Goal: Browse casually: Explore the website without a specific task or goal

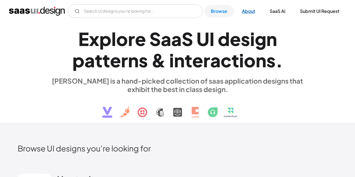
click at [254, 11] on link "About" at bounding box center [248, 11] width 27 height 12
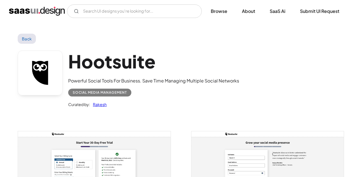
click at [109, 56] on h1 "Hootsuite" at bounding box center [153, 62] width 171 height 22
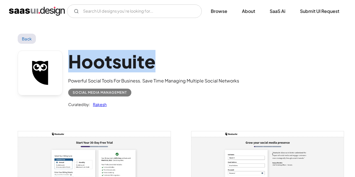
click at [109, 56] on h1 "Hootsuite" at bounding box center [153, 62] width 171 height 22
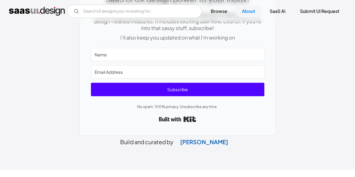
scroll to position [321, 0]
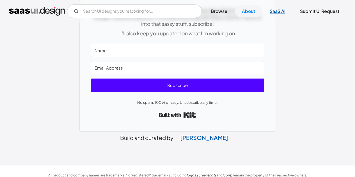
click at [288, 10] on link "SaaS Ai" at bounding box center [277, 11] width 29 height 12
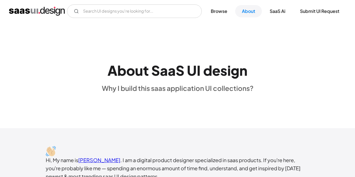
scroll to position [0, 0]
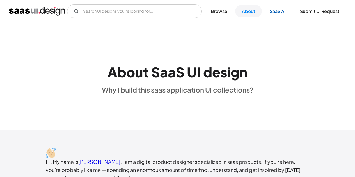
click at [277, 5] on link "SaaS Ai" at bounding box center [277, 11] width 29 height 12
click at [222, 12] on link "Browse" at bounding box center [219, 11] width 30 height 12
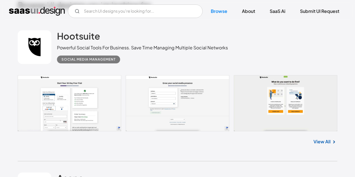
scroll to position [140, 0]
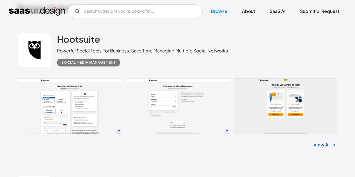
click at [324, 145] on link "View All" at bounding box center [321, 144] width 17 height 7
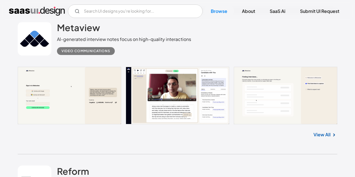
scroll to position [589, 0]
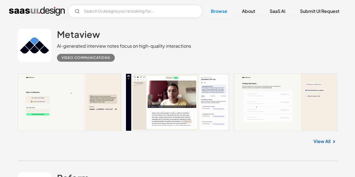
click at [317, 140] on link "View All" at bounding box center [321, 141] width 17 height 7
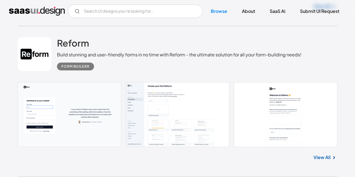
scroll to position [730, 0]
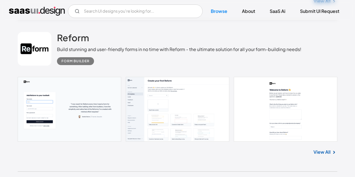
click at [323, 154] on link "View All" at bounding box center [321, 152] width 17 height 7
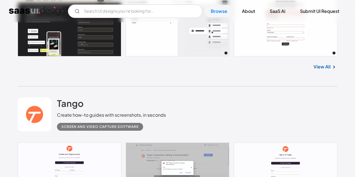
scroll to position [1010, 0]
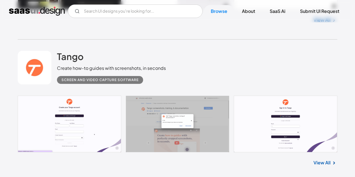
click at [328, 165] on link "View All" at bounding box center [321, 162] width 17 height 7
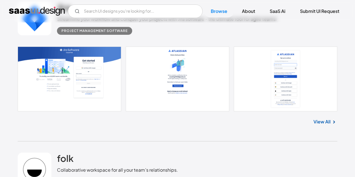
scroll to position [10492, 0]
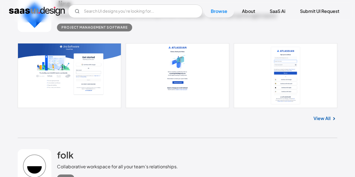
drag, startPoint x: 333, startPoint y: 129, endPoint x: 313, endPoint y: 136, distance: 20.8
click at [313, 127] on div "View All" at bounding box center [178, 117] width 320 height 19
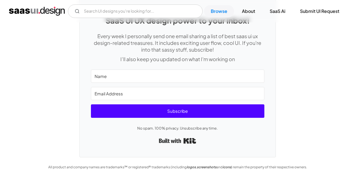
scroll to position [14745, 0]
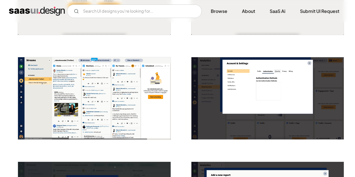
click at [125, 88] on img "open lightbox" at bounding box center [94, 98] width 152 height 82
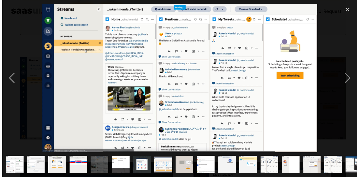
scroll to position [285, 0]
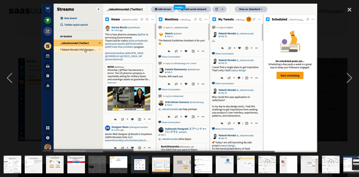
click at [17, 163] on img "show item 1 of 19" at bounding box center [12, 165] width 33 height 18
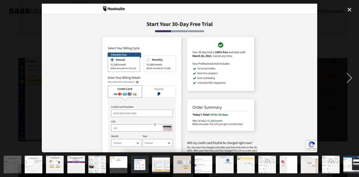
click at [45, 161] on div "show item 3 of 19" at bounding box center [54, 164] width 21 height 25
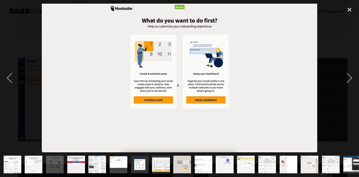
click at [67, 160] on div "show item 4 of 19" at bounding box center [75, 164] width 21 height 25
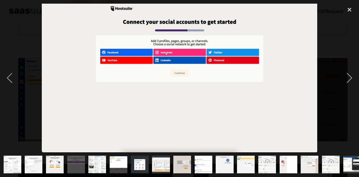
click at [82, 160] on img "show item 4 of 19" at bounding box center [76, 165] width 33 height 18
click at [95, 162] on img "show item 5 of 19" at bounding box center [97, 165] width 33 height 18
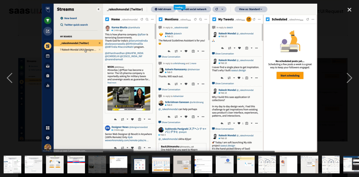
click at [111, 163] on img "show item 6 of 19" at bounding box center [118, 165] width 33 height 18
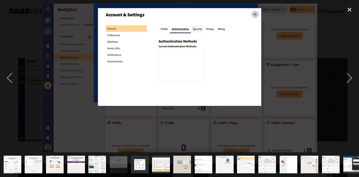
click at [122, 162] on img "show item 6 of 19" at bounding box center [118, 165] width 33 height 18
click at [134, 165] on img "show item 7 of 19" at bounding box center [139, 165] width 33 height 18
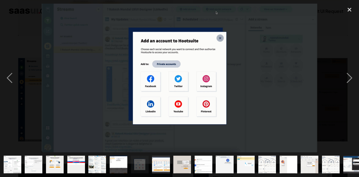
click at [160, 162] on img "show item 8 of 19" at bounding box center [161, 165] width 33 height 18
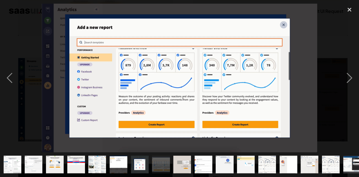
click at [174, 160] on img "show item 9 of 19" at bounding box center [182, 165] width 33 height 18
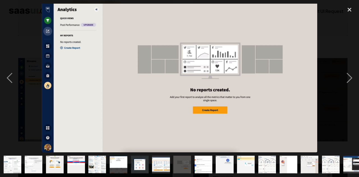
click at [196, 159] on img "show item 10 of 19" at bounding box center [203, 165] width 33 height 18
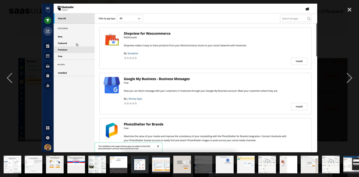
click at [223, 159] on img "show item 11 of 19" at bounding box center [225, 165] width 33 height 18
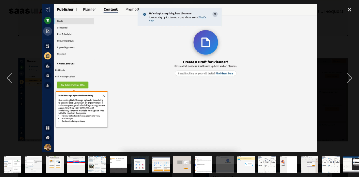
click at [253, 156] on img "show item 12 of 19" at bounding box center [246, 165] width 33 height 18
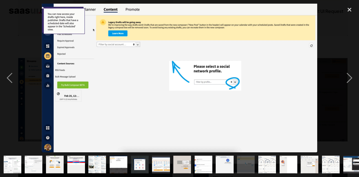
click at [277, 157] on div "show item 13 of 19" at bounding box center [267, 164] width 21 height 25
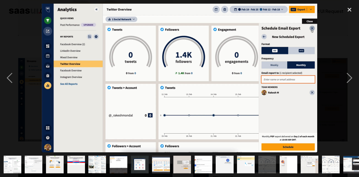
click at [297, 159] on img "show item 14 of 19" at bounding box center [288, 165] width 33 height 18
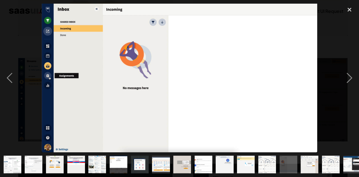
click at [317, 159] on img "show item 15 of 19" at bounding box center [309, 165] width 33 height 18
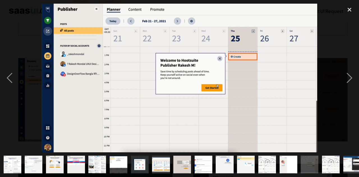
click at [288, 158] on img "show item 14 of 19" at bounding box center [288, 165] width 33 height 18
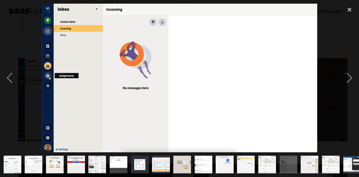
click at [311, 160] on img "show item 15 of 19" at bounding box center [309, 165] width 33 height 18
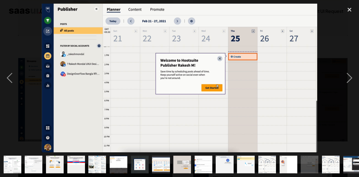
click at [340, 158] on div "show item 16 of 19" at bounding box center [330, 164] width 21 height 25
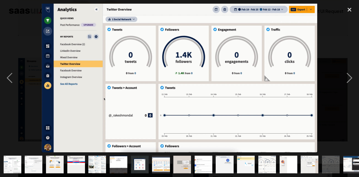
click at [351, 158] on img "show item 17 of 19" at bounding box center [352, 165] width 33 height 18
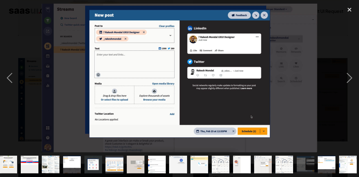
scroll to position [0, 48]
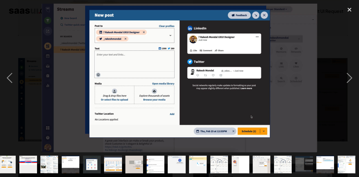
click at [351, 158] on img "show item 19 of 19" at bounding box center [346, 165] width 33 height 18
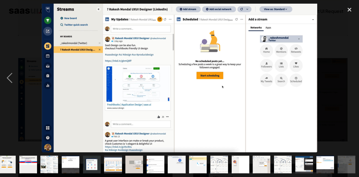
click at [351, 158] on img "show item 19 of 19" at bounding box center [346, 165] width 33 height 18
click at [355, 155] on div "show item 19 of 19" at bounding box center [346, 164] width 21 height 25
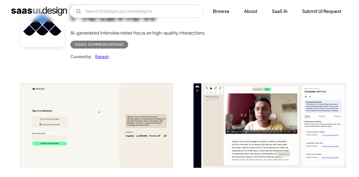
scroll to position [84, 0]
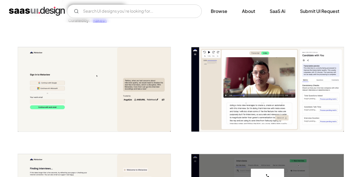
click at [136, 90] on img "open lightbox" at bounding box center [94, 89] width 152 height 84
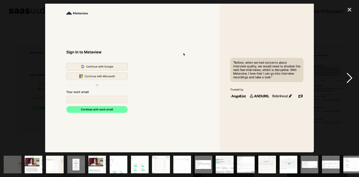
click at [346, 80] on div "next image" at bounding box center [349, 78] width 19 height 149
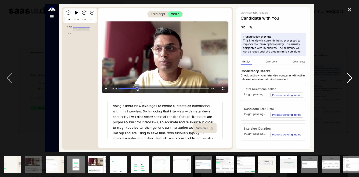
click at [346, 80] on div "next image" at bounding box center [349, 78] width 19 height 149
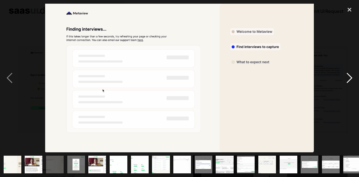
click at [346, 80] on div "next image" at bounding box center [349, 78] width 19 height 149
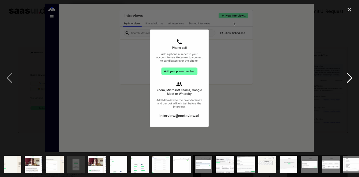
click at [346, 80] on div "next image" at bounding box center [349, 78] width 19 height 149
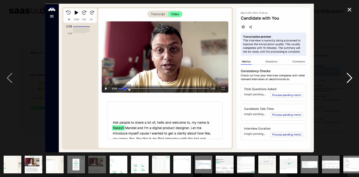
click at [346, 80] on div "next image" at bounding box center [349, 78] width 19 height 149
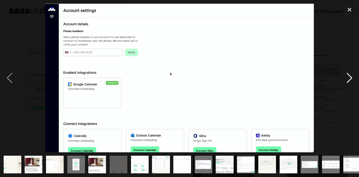
click at [346, 80] on div "next image" at bounding box center [349, 78] width 19 height 149
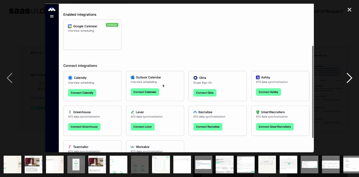
click at [346, 80] on div "next image" at bounding box center [349, 78] width 19 height 149
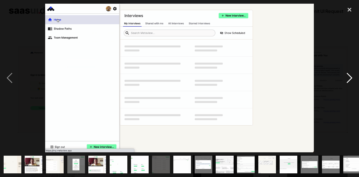
click at [346, 80] on div "next image" at bounding box center [349, 78] width 19 height 149
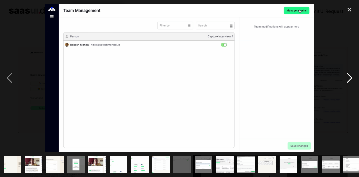
click at [347, 80] on div "next image" at bounding box center [349, 78] width 19 height 149
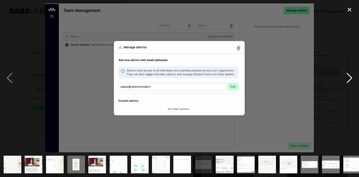
click at [347, 80] on div "next image" at bounding box center [349, 78] width 19 height 149
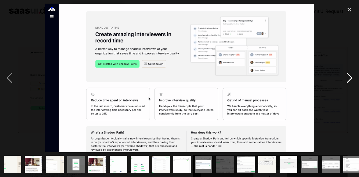
click at [347, 80] on div "next image" at bounding box center [349, 78] width 19 height 149
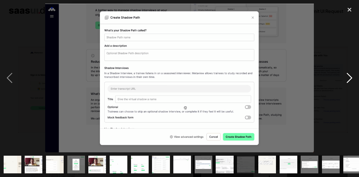
click at [347, 80] on div "next image" at bounding box center [349, 78] width 19 height 149
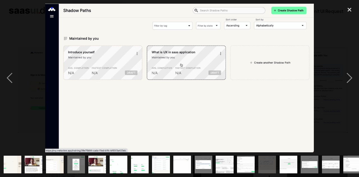
click at [196, 158] on img "show item 10 of 24" at bounding box center [203, 165] width 32 height 18
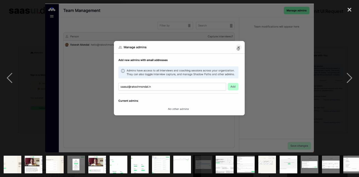
click at [209, 162] on img "show item 10 of 24" at bounding box center [203, 165] width 32 height 18
click at [216, 161] on img "show item 11 of 24" at bounding box center [225, 165] width 32 height 18
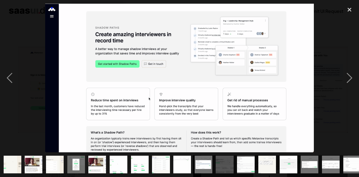
click at [234, 160] on div "show item 11 of 24" at bounding box center [224, 164] width 21 height 25
click at [241, 159] on img "show item 12 of 24" at bounding box center [246, 165] width 32 height 18
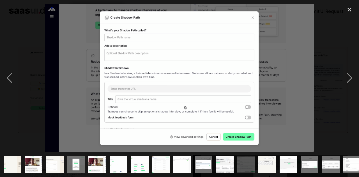
click at [260, 159] on img "show item 13 of 24" at bounding box center [267, 165] width 32 height 18
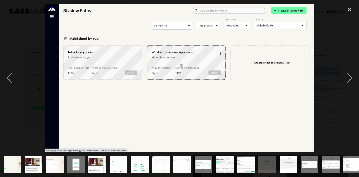
click at [276, 159] on div "show item 13 of 24" at bounding box center [267, 164] width 21 height 25
click at [304, 156] on img "show item 15 of 24" at bounding box center [310, 165] width 32 height 18
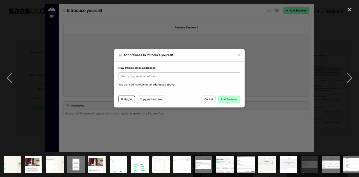
click at [326, 156] on img "show item 16 of 24" at bounding box center [331, 165] width 32 height 18
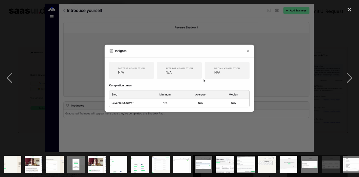
click at [332, 156] on img "show item 16 of 24" at bounding box center [331, 165] width 32 height 18
click at [336, 156] on img "show item 16 of 24" at bounding box center [331, 165] width 32 height 18
click at [342, 156] on div "show item 17 of 24" at bounding box center [352, 164] width 21 height 25
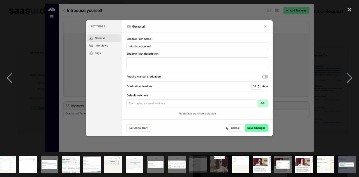
scroll to position [0, 154]
click at [340, 156] on img "show item 24 of 24" at bounding box center [347, 165] width 32 height 18
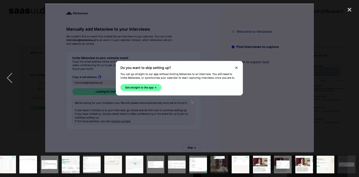
click at [332, 157] on img "show item 23 of 24" at bounding box center [326, 165] width 32 height 18
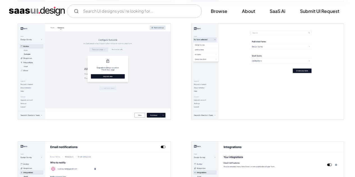
scroll to position [926, 0]
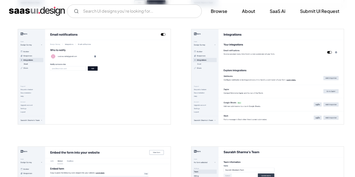
click at [201, 97] on img "open lightbox" at bounding box center [267, 76] width 152 height 95
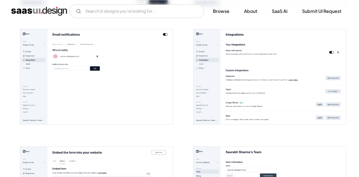
scroll to position [933, 0]
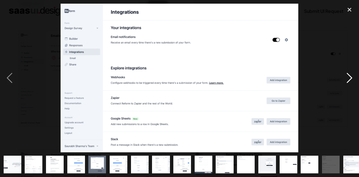
click at [351, 80] on div "next image" at bounding box center [349, 78] width 19 height 149
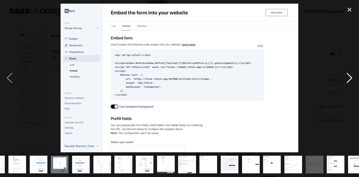
scroll to position [0, 48]
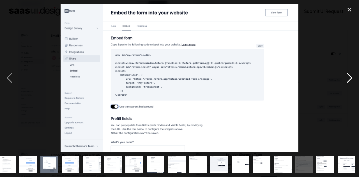
click at [351, 80] on div "next image" at bounding box center [349, 78] width 19 height 149
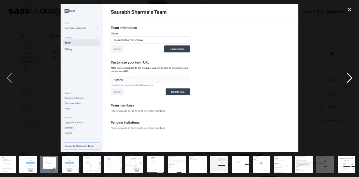
click at [351, 80] on div "next image" at bounding box center [349, 78] width 19 height 149
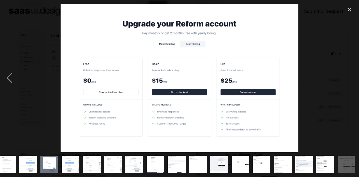
click at [351, 80] on div "next image" at bounding box center [349, 78] width 19 height 149
click at [346, 80] on div "next image" at bounding box center [349, 78] width 19 height 149
click at [342, 83] on div "next image" at bounding box center [349, 78] width 19 height 149
click at [274, 169] on div "show item 16 of 19" at bounding box center [282, 164] width 21 height 25
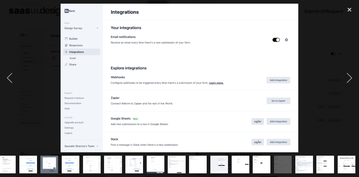
click at [248, 158] on img "show item 14 of 19" at bounding box center [240, 165] width 28 height 18
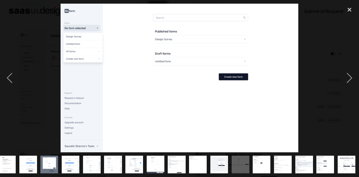
click at [233, 158] on img "show item 14 of 19" at bounding box center [240, 165] width 28 height 18
click at [212, 164] on img "show item 13 of 19" at bounding box center [219, 165] width 28 height 18
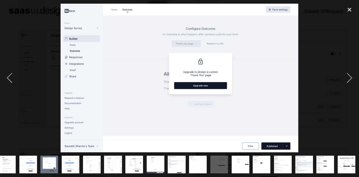
click at [162, 162] on img "show item 10 of 19" at bounding box center [155, 165] width 28 height 18
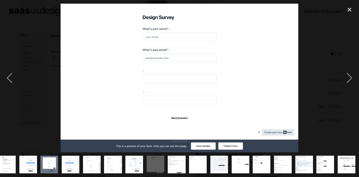
click at [113, 156] on img "show item 8 of 19" at bounding box center [113, 165] width 28 height 18
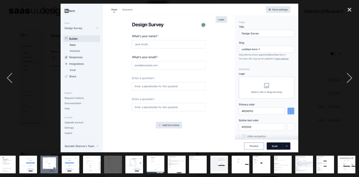
click at [72, 161] on img "show item 6 of 19" at bounding box center [70, 165] width 28 height 18
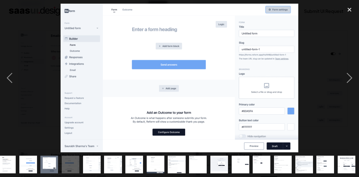
click at [51, 159] on img "show item 5 of 19" at bounding box center [49, 165] width 28 height 18
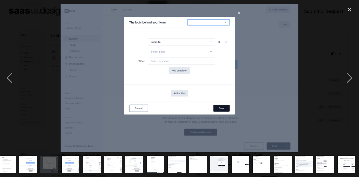
click at [36, 162] on img "show item 4 of 19" at bounding box center [28, 165] width 28 height 18
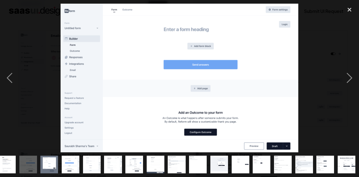
click at [18, 163] on div "show item 4 of 19" at bounding box center [27, 164] width 21 height 25
click at [12, 163] on img "show item 3 of 19" at bounding box center [7, 165] width 28 height 18
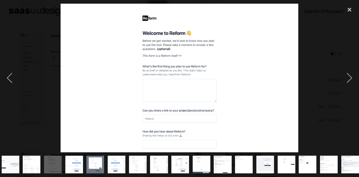
scroll to position [0, 0]
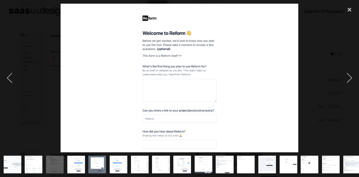
click at [12, 163] on img "show item 1 of 19" at bounding box center [12, 165] width 28 height 18
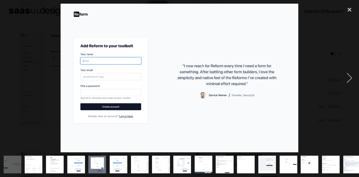
click at [12, 163] on img "show item 1 of 19" at bounding box center [12, 165] width 28 height 18
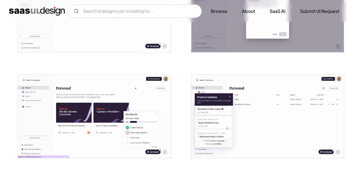
scroll to position [898, 0]
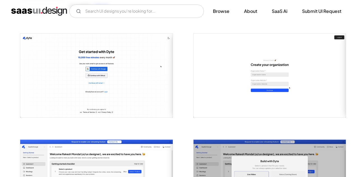
scroll to position [140, 0]
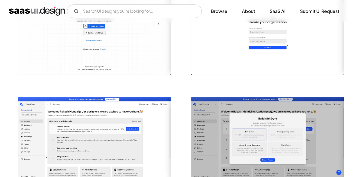
click at [137, 52] on img "open lightbox" at bounding box center [94, 33] width 152 height 84
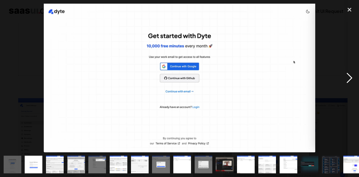
click at [351, 88] on div "next image" at bounding box center [349, 78] width 19 height 149
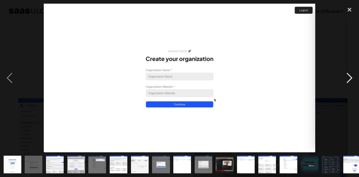
click at [351, 88] on div "next image" at bounding box center [349, 78] width 19 height 149
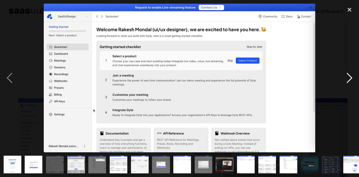
click at [351, 88] on div "next image" at bounding box center [349, 78] width 19 height 149
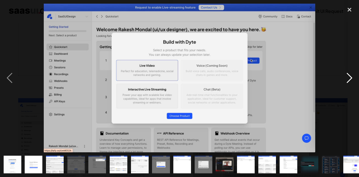
click at [351, 88] on div "next image" at bounding box center [349, 78] width 19 height 149
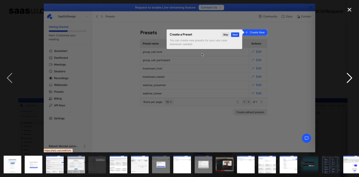
click at [351, 88] on div "next image" at bounding box center [349, 78] width 19 height 149
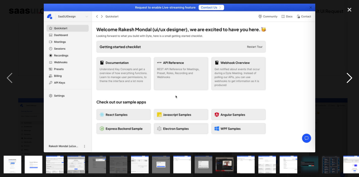
click at [351, 88] on div "next image" at bounding box center [349, 78] width 19 height 149
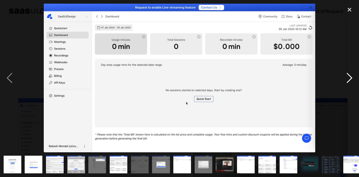
click at [351, 88] on div "next image" at bounding box center [349, 78] width 19 height 149
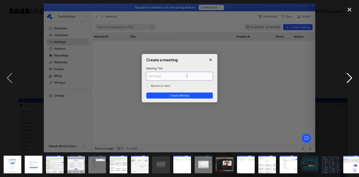
click at [351, 88] on div "next image" at bounding box center [349, 78] width 19 height 149
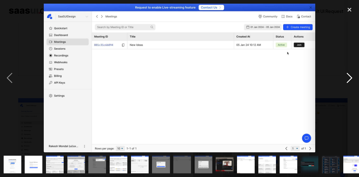
click at [351, 88] on div "next image" at bounding box center [349, 78] width 19 height 149
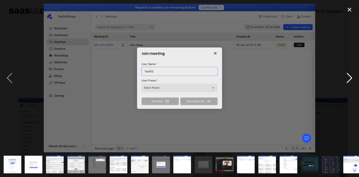
click at [351, 88] on div "next image" at bounding box center [349, 78] width 19 height 149
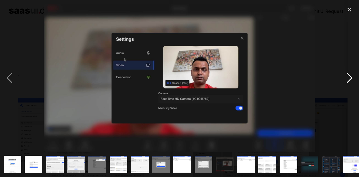
click at [351, 88] on div "next image" at bounding box center [349, 78] width 19 height 149
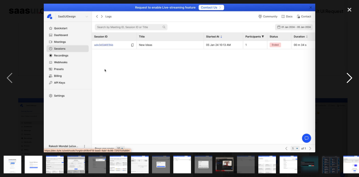
click at [351, 88] on div "next image" at bounding box center [349, 78] width 19 height 149
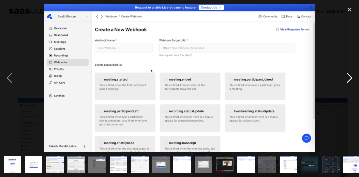
click at [351, 88] on div "next image" at bounding box center [349, 78] width 19 height 149
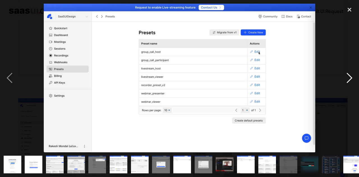
click at [351, 88] on div "next image" at bounding box center [349, 78] width 19 height 149
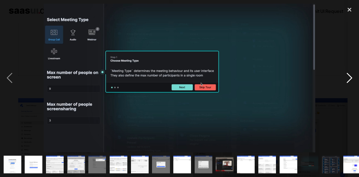
click at [351, 88] on div "next image" at bounding box center [349, 78] width 19 height 149
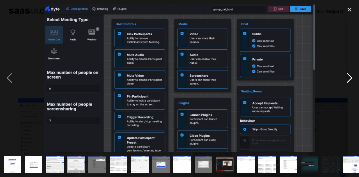
click at [351, 88] on div "next image" at bounding box center [349, 78] width 19 height 149
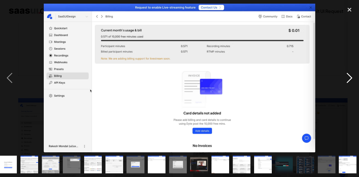
scroll to position [0, 27]
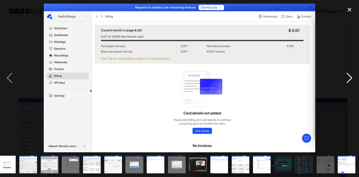
click at [351, 88] on div "next image" at bounding box center [349, 78] width 19 height 149
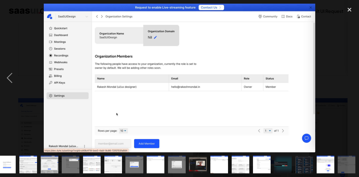
click at [346, 160] on img "show item 18 of 18" at bounding box center [347, 165] width 32 height 18
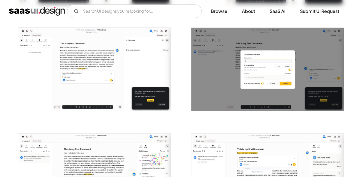
click at [219, 71] on img "open lightbox" at bounding box center [267, 69] width 152 height 83
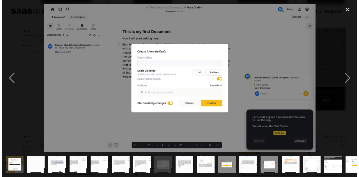
scroll to position [423, 0]
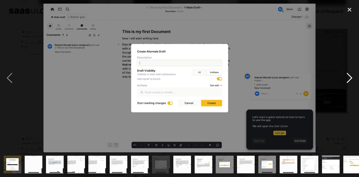
click at [347, 111] on div "next image" at bounding box center [349, 78] width 19 height 149
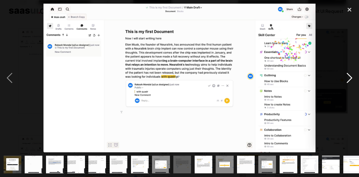
click at [342, 33] on div "next image" at bounding box center [349, 78] width 19 height 149
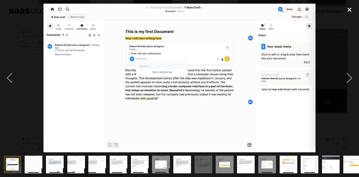
click at [349, 12] on div "close lightbox" at bounding box center [349, 10] width 19 height 12
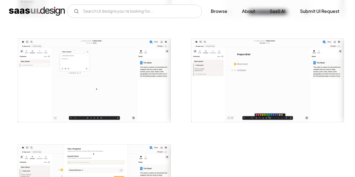
click at [200, 70] on img "open lightbox" at bounding box center [267, 80] width 152 height 83
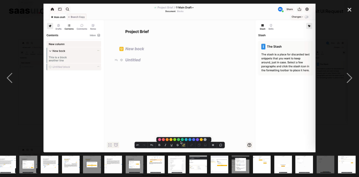
scroll to position [0, 133]
click at [16, 70] on div "previous image" at bounding box center [9, 78] width 19 height 149
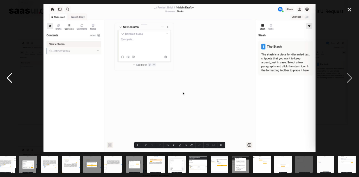
click at [16, 70] on div "previous image" at bounding box center [9, 78] width 19 height 149
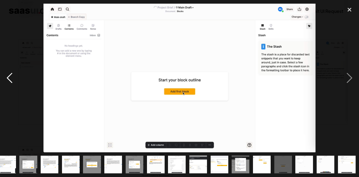
click at [16, 70] on div "previous image" at bounding box center [9, 78] width 19 height 149
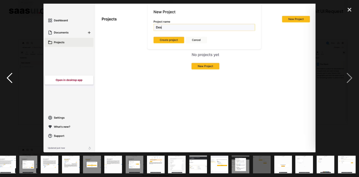
click at [16, 70] on div "previous image" at bounding box center [9, 78] width 19 height 149
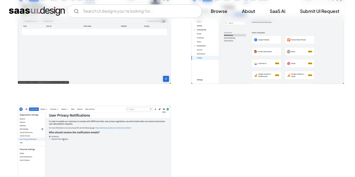
scroll to position [1272, 0]
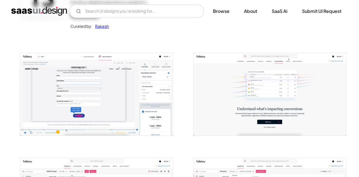
scroll to position [140, 0]
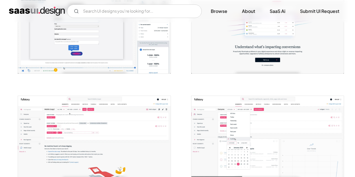
click at [247, 29] on img "open lightbox" at bounding box center [267, 32] width 152 height 82
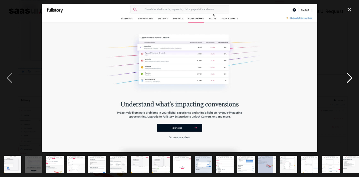
click at [355, 78] on div "next image" at bounding box center [349, 78] width 19 height 149
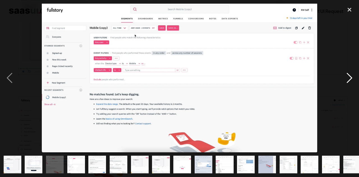
click at [355, 78] on div "next image" at bounding box center [349, 78] width 19 height 149
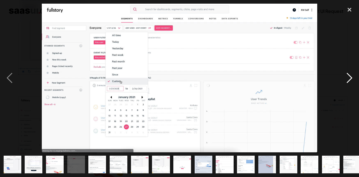
click at [355, 78] on div "next image" at bounding box center [349, 78] width 19 height 149
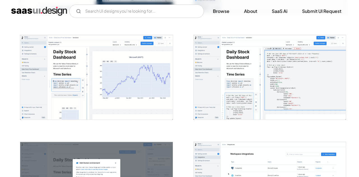
scroll to position [196, 0]
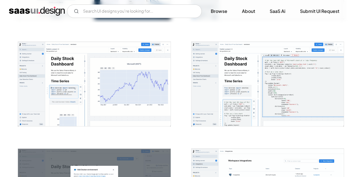
click at [295, 106] on img "open lightbox" at bounding box center [267, 84] width 152 height 84
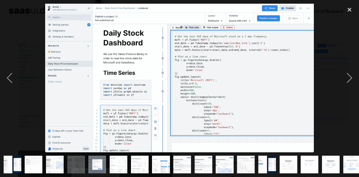
click at [173, 157] on div "show item 9 of 25" at bounding box center [182, 164] width 21 height 25
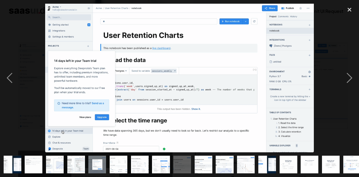
click at [210, 161] on img "show item 10 of 25" at bounding box center [203, 165] width 32 height 18
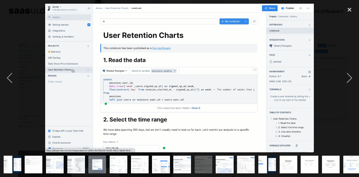
click at [241, 160] on img "show item 12 of 25" at bounding box center [246, 165] width 32 height 18
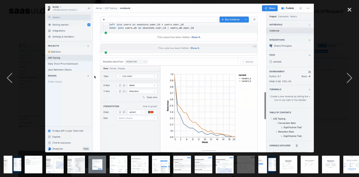
click at [263, 164] on img "show item 13 of 25" at bounding box center [267, 165] width 32 height 18
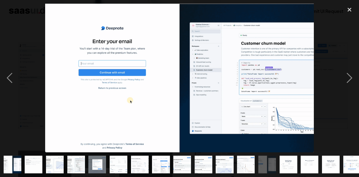
click at [287, 158] on img "show item 14 of 25" at bounding box center [288, 165] width 32 height 18
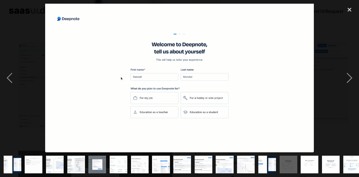
click at [319, 156] on div "show item 15 of 25" at bounding box center [309, 164] width 21 height 25
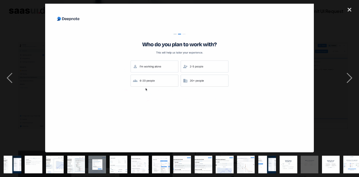
click at [337, 156] on img "show item 16 of 25" at bounding box center [331, 165] width 32 height 18
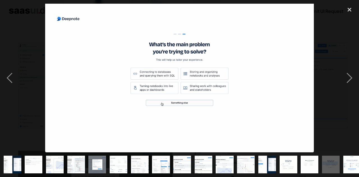
click at [157, 156] on img "show item 8 of 25" at bounding box center [161, 165] width 32 height 18
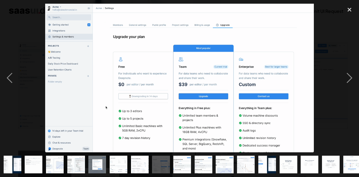
click at [119, 159] on img "show item 6 of 25" at bounding box center [119, 165] width 32 height 18
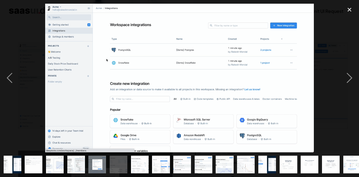
click at [100, 157] on img "show item 5 of 25" at bounding box center [97, 165] width 32 height 18
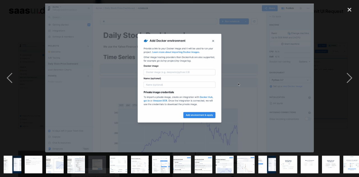
click at [75, 160] on img "show item 4 of 25" at bounding box center [76, 165] width 32 height 18
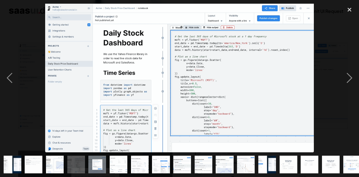
click at [61, 161] on img "show item 3 of 25" at bounding box center [55, 165] width 32 height 18
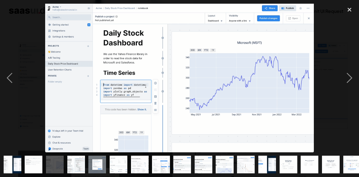
click at [42, 161] on img "show item 2 of 25" at bounding box center [34, 165] width 32 height 18
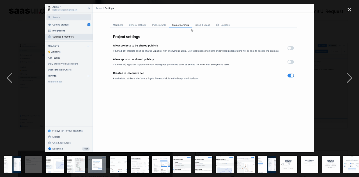
click at [26, 162] on img "show item 2 of 25" at bounding box center [34, 165] width 32 height 18
click at [21, 164] on img "show item 1 of 25" at bounding box center [12, 165] width 32 height 18
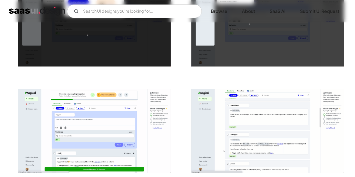
scroll to position [1010, 0]
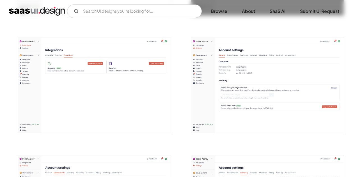
scroll to position [655, 0]
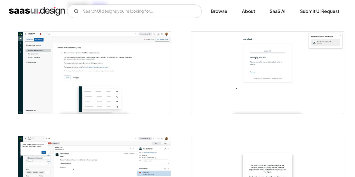
scroll to position [56, 0]
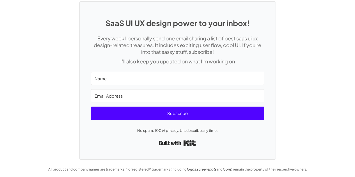
scroll to position [1615, 0]
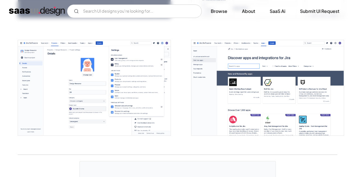
scroll to position [1547, 0]
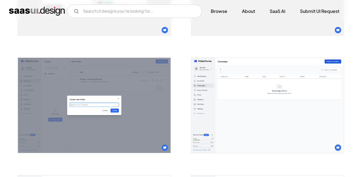
scroll to position [1151, 0]
